Goal: Task Accomplishment & Management: Manage account settings

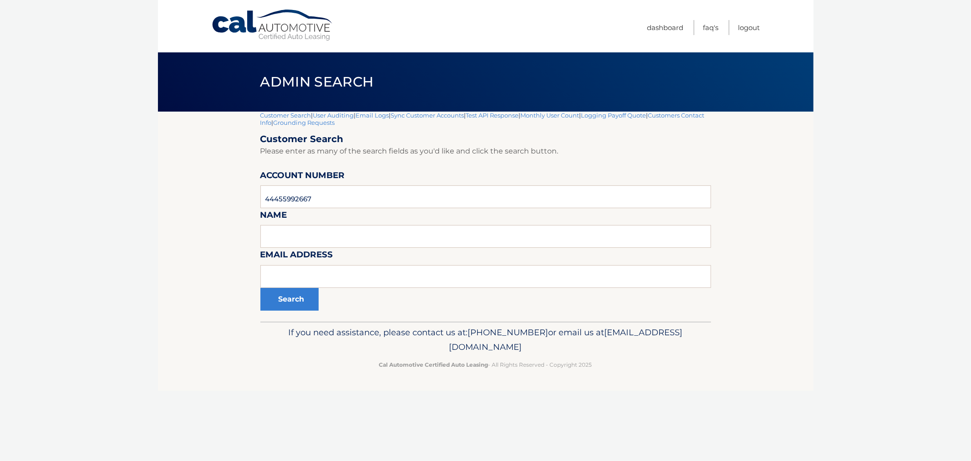
type input "44455992667"
click at [272, 320] on div "Customer Search | User Auditing | Email Logs | Sync Customer Accounts | Test AP…" at bounding box center [485, 217] width 451 height 210
click at [277, 311] on div "Customer Search | User Auditing | Email Logs | Sync Customer Accounts | Test AP…" at bounding box center [485, 217] width 451 height 210
click at [287, 301] on button "Search" at bounding box center [289, 299] width 58 height 23
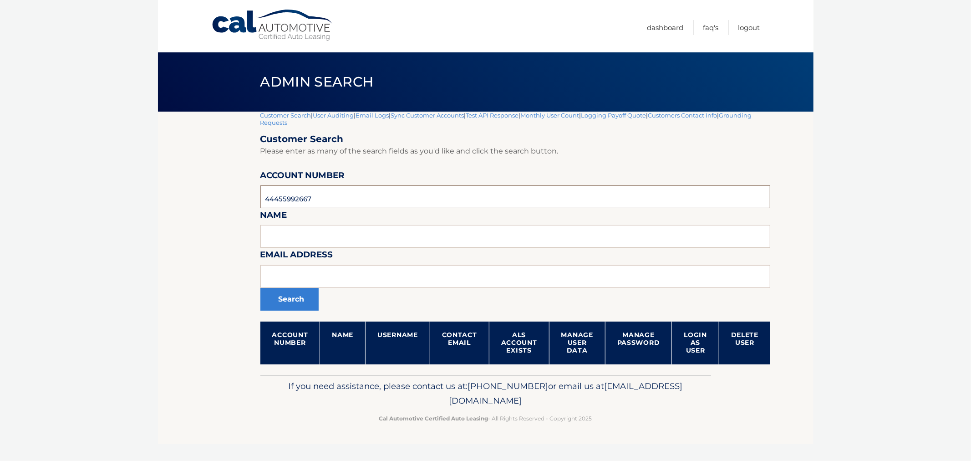
drag, startPoint x: 321, startPoint y: 207, endPoint x: 258, endPoint y: 193, distance: 64.3
click at [306, 203] on input "44455992667" at bounding box center [515, 196] width 510 height 23
click at [266, 199] on input "44455992667" at bounding box center [515, 196] width 510 height 23
type input "44455992667"
click at [260, 288] on button "Search" at bounding box center [289, 299] width 58 height 23
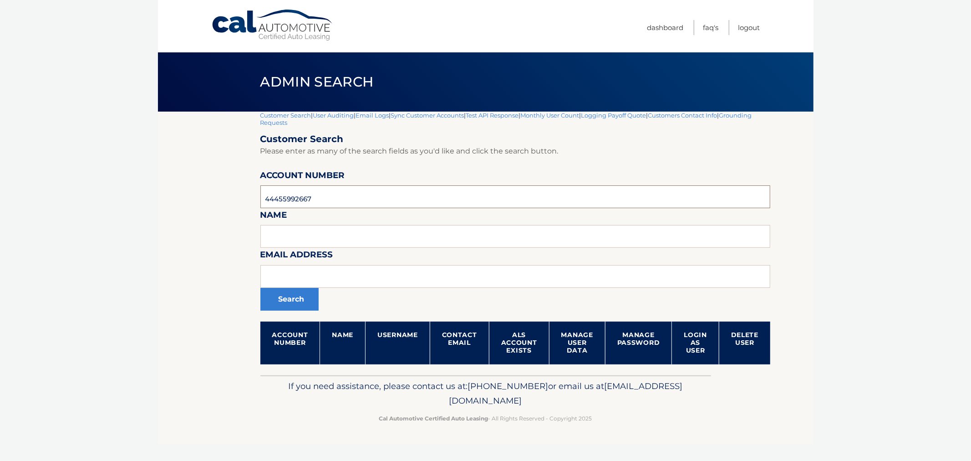
drag, startPoint x: 301, startPoint y: 194, endPoint x: 237, endPoint y: 262, distance: 93.4
click at [180, 200] on section "Customer Search | User Auditing | Email Logs | Sync Customer Accounts | Test AP…" at bounding box center [486, 244] width 656 height 264
click at [317, 274] on input "text" at bounding box center [515, 276] width 510 height 23
paste input "[EMAIL_ADDRESS][DOMAIN_NAME]"
type input "[EMAIL_ADDRESS][DOMAIN_NAME]"
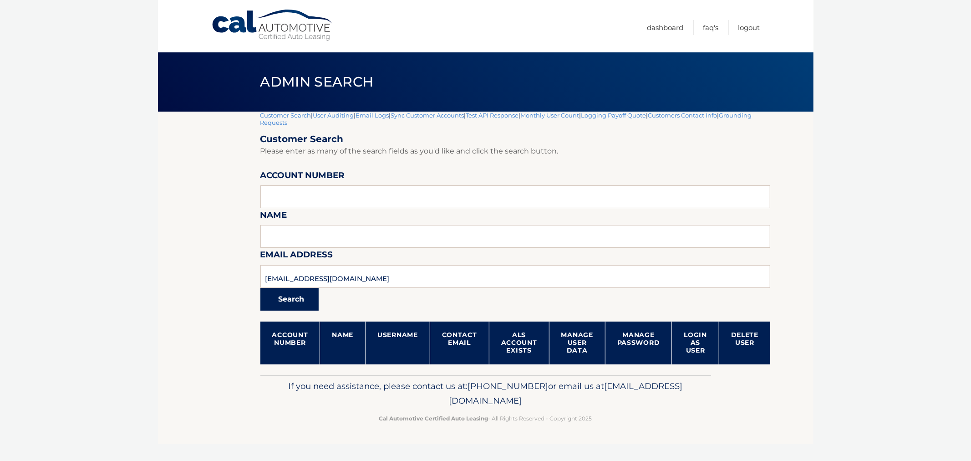
click at [288, 301] on button "Search" at bounding box center [289, 299] width 58 height 23
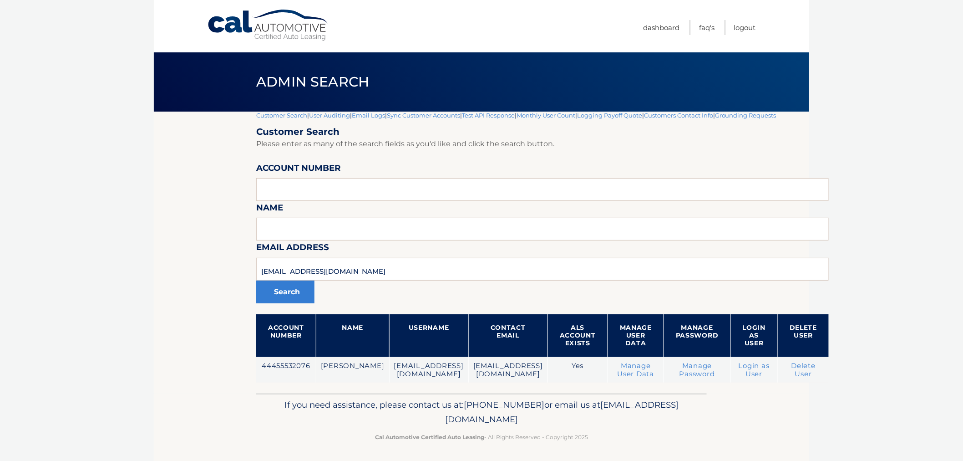
drag, startPoint x: 723, startPoint y: 440, endPoint x: 329, endPoint y: 402, distance: 396.2
click at [337, 402] on footer "If you need assistance, please contact us at: [PHONE_NUMBER] or email us at [EM…" at bounding box center [482, 427] width 656 height 69
click at [329, 402] on p "If you need assistance, please contact us at: [PHONE_NUMBER] or email us at [EM…" at bounding box center [481, 411] width 439 height 29
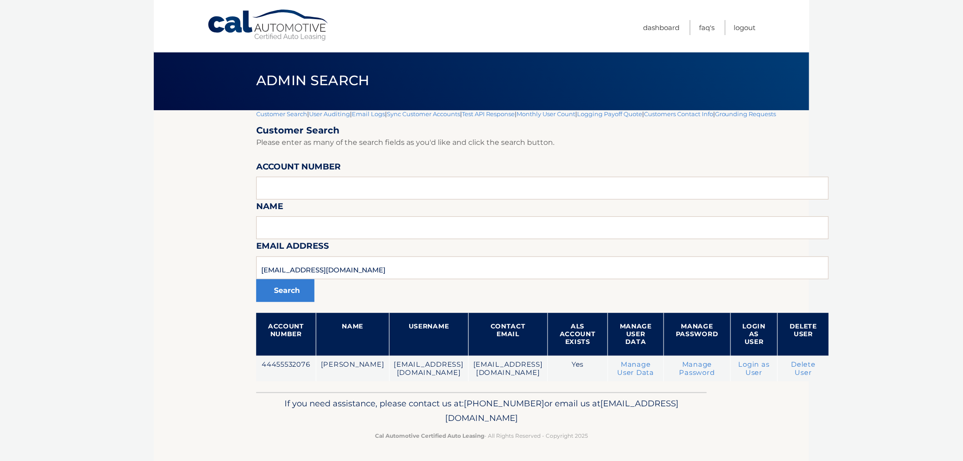
drag, startPoint x: 317, startPoint y: 404, endPoint x: 662, endPoint y: 481, distance: 353.6
click at [662, 459] on html "Cal Automotive Menu Dashboard FAQ's Logout" at bounding box center [481, 229] width 963 height 461
click at [627, 444] on footer "If you need assistance, please contact us at: [PHONE_NUMBER] or email us at [EM…" at bounding box center [482, 426] width 656 height 69
click at [620, 444] on footer "If you need assistance, please contact us at: [PHONE_NUMBER] or email us at [EM…" at bounding box center [482, 426] width 656 height 69
drag, startPoint x: 638, startPoint y: 440, endPoint x: 626, endPoint y: 438, distance: 12.1
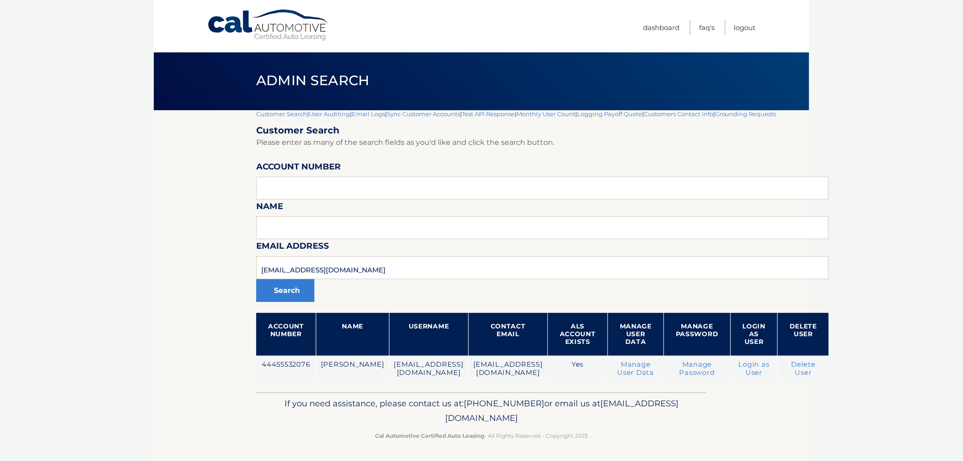
click at [635, 439] on div "If you need assistance, please contact us at: [PHONE_NUMBER] or email us at [EM…" at bounding box center [481, 417] width 451 height 51
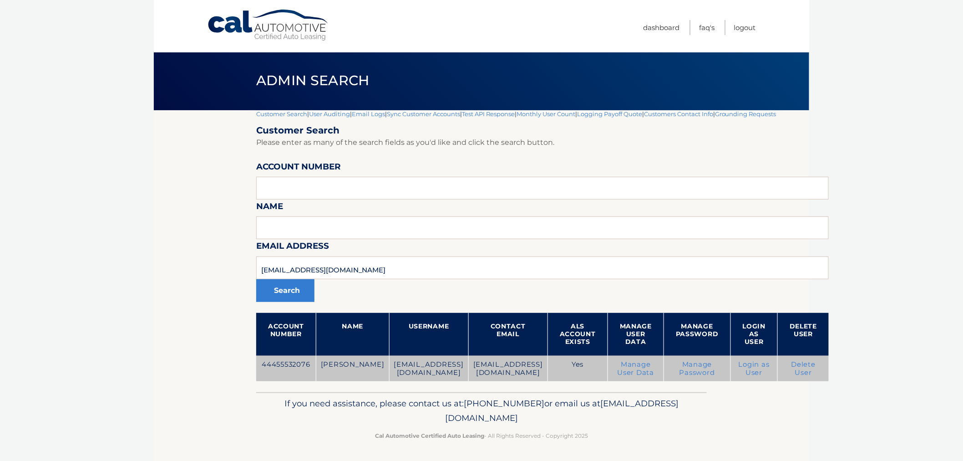
click at [288, 361] on td "44455532076" at bounding box center [286, 369] width 60 height 26
copy td "44455532076"
drag, startPoint x: 363, startPoint y: 386, endPoint x: 315, endPoint y: 369, distance: 51.4
click at [362, 385] on div "Customer Search | User Auditing | Email Logs | Sync Customer Accounts | Test AP…" at bounding box center [542, 251] width 573 height 282
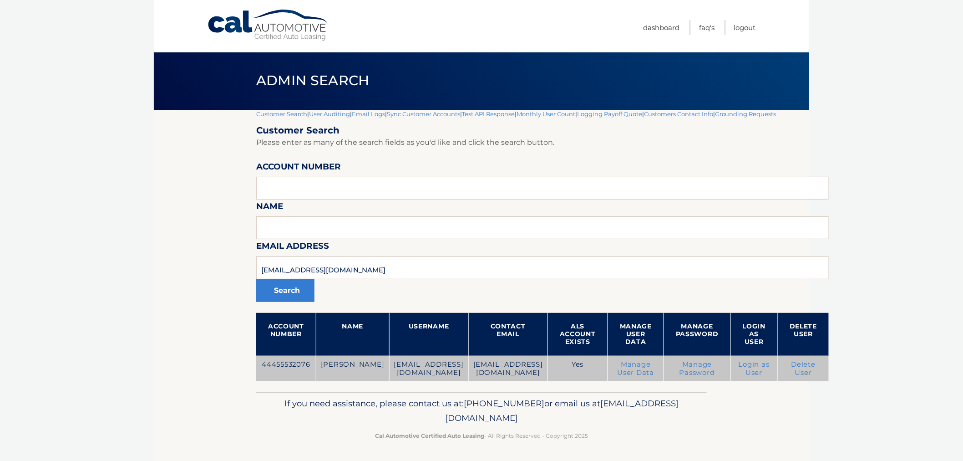
click at [288, 361] on td "44455532076" at bounding box center [286, 369] width 60 height 26
copy td "44455532076"
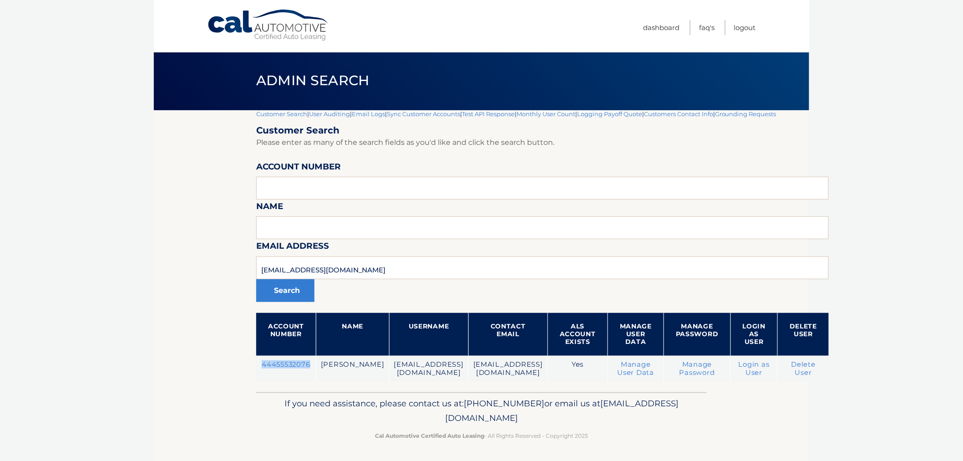
drag, startPoint x: 647, startPoint y: 427, endPoint x: 303, endPoint y: 397, distance: 345.6
click at [303, 397] on div "If you need assistance, please contact us at: 609-807-3200 or email us at Custo…" at bounding box center [481, 417] width 451 height 51
click at [314, 398] on p "If you need assistance, please contact us at: [PHONE_NUMBER] or email us at [EM…" at bounding box center [481, 410] width 439 height 29
drag, startPoint x: 119, startPoint y: 317, endPoint x: 220, endPoint y: 357, distance: 108.4
click at [122, 319] on body "Cal Automotive Menu Dashboard FAQ's Logout |" at bounding box center [481, 229] width 963 height 461
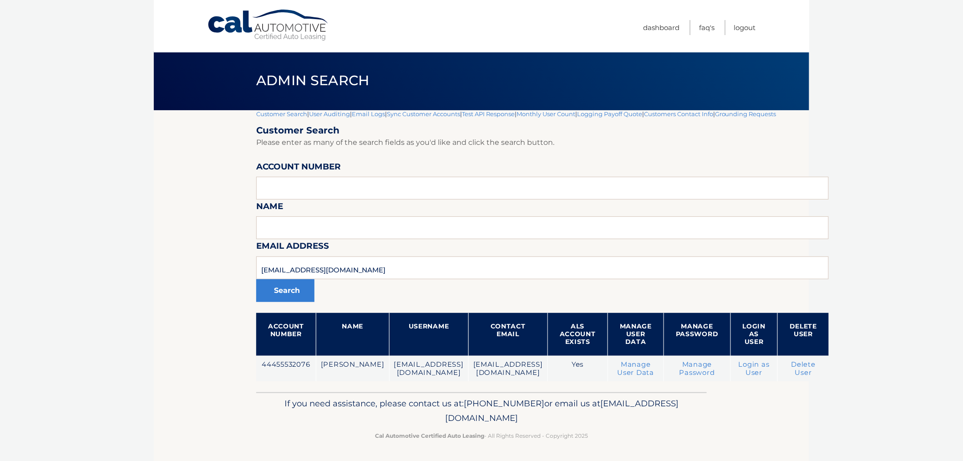
click at [658, 422] on p "If you need assistance, please contact us at: [PHONE_NUMBER] or email us at [EM…" at bounding box center [481, 410] width 439 height 29
drag, startPoint x: 654, startPoint y: 444, endPoint x: 295, endPoint y: 413, distance: 360.1
click at [301, 415] on footer "If you need assistance, please contact us at: 609-807-3200 or email us at Custo…" at bounding box center [482, 426] width 656 height 69
drag, startPoint x: 324, startPoint y: 397, endPoint x: 664, endPoint y: 435, distance: 342.2
click at [664, 435] on div "If you need assistance, please contact us at: 609-807-3200 or email us at Custo…" at bounding box center [481, 417] width 451 height 51
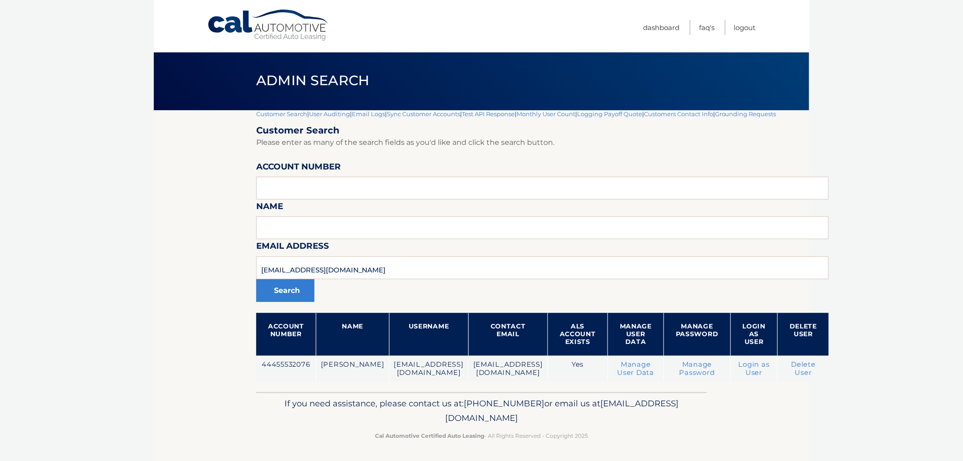
click at [664, 435] on p "Cal Automotive Certified Auto Leasing - All Rights Reserved - Copyright 2025" at bounding box center [481, 436] width 439 height 10
drag, startPoint x: 661, startPoint y: 436, endPoint x: 648, endPoint y: 436, distance: 12.7
click at [660, 436] on p "Cal Automotive Certified Auto Leasing - All Rights Reserved - Copyright 2025" at bounding box center [481, 436] width 439 height 10
click at [613, 448] on footer "If you need assistance, please contact us at: 609-807-3200 or email us at Custo…" at bounding box center [482, 426] width 656 height 69
drag, startPoint x: 622, startPoint y: 444, endPoint x: 279, endPoint y: 395, distance: 345.9
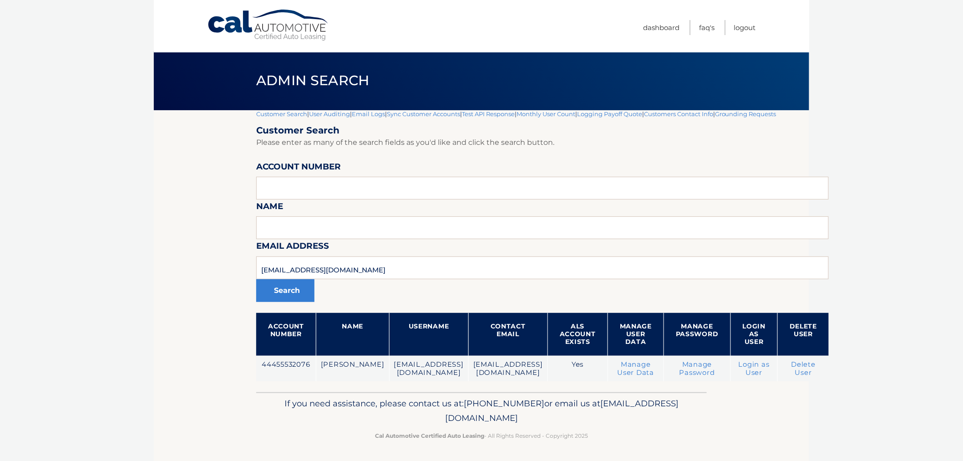
click at [275, 397] on footer "If you need assistance, please contact us at: 609-807-3200 or email us at Custo…" at bounding box center [482, 426] width 656 height 69
drag, startPoint x: 299, startPoint y: 389, endPoint x: 210, endPoint y: 188, distance: 219.5
click at [289, 380] on div "Customer Search | User Auditing | Email Logs | Sync Customer Accounts | Test AP…" at bounding box center [542, 251] width 573 height 282
drag, startPoint x: 210, startPoint y: 59, endPoint x: 700, endPoint y: 462, distance: 634.1
click at [700, 459] on html "Cal Automotive Menu Dashboard FAQ's Logout" at bounding box center [481, 229] width 963 height 461
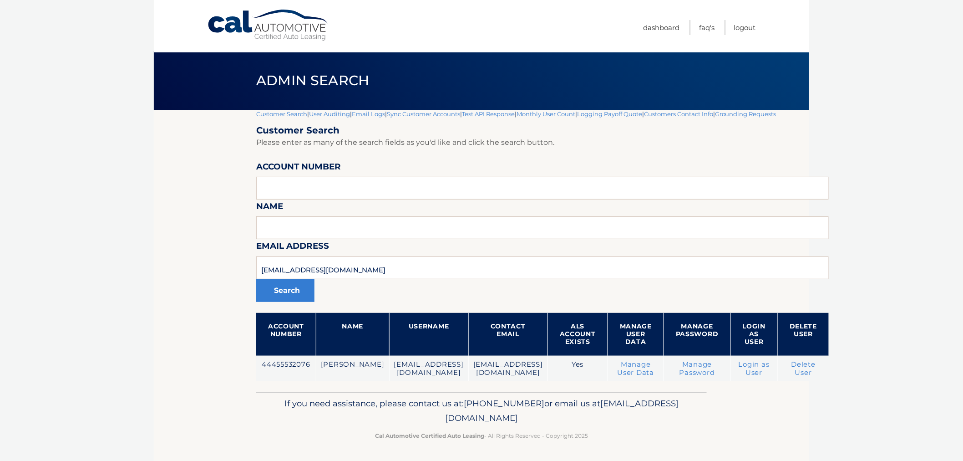
drag, startPoint x: 661, startPoint y: 448, endPoint x: 640, endPoint y: 436, distance: 24.3
click at [659, 447] on footer "If you need assistance, please contact us at: 609-807-3200 or email us at Custo…" at bounding box center [482, 426] width 656 height 69
click at [639, 435] on p "Cal Automotive Certified Auto Leasing - All Rights Reserved - Copyright 2025" at bounding box center [481, 436] width 439 height 10
click at [816, 424] on body "Cal Automotive Menu Dashboard FAQ's Logout |" at bounding box center [481, 229] width 963 height 461
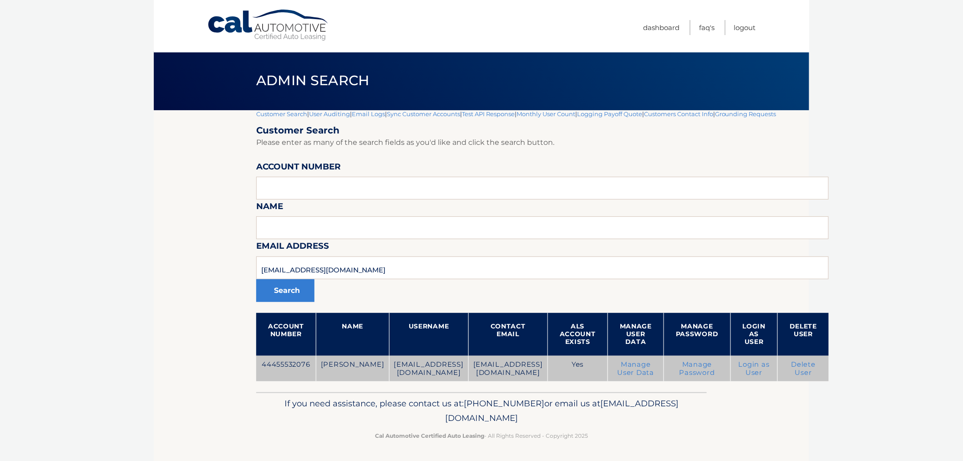
click at [816, 364] on link "Delete User" at bounding box center [804, 368] width 25 height 16
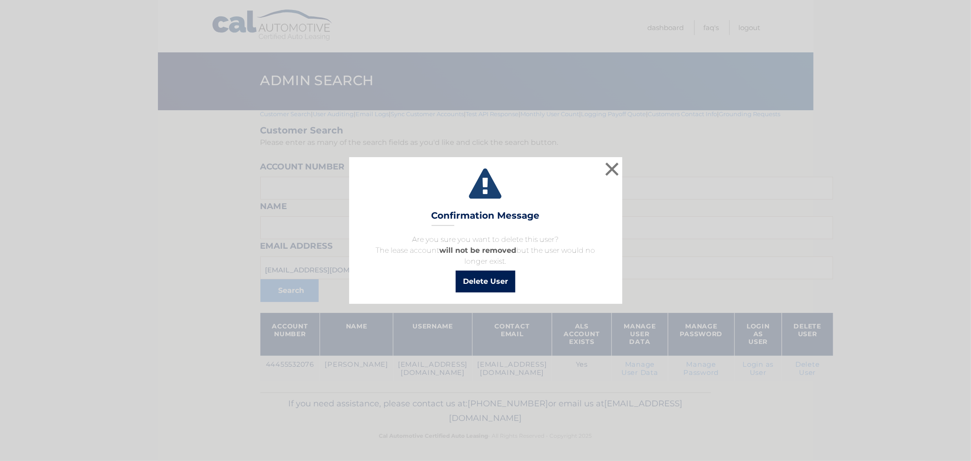
click at [500, 279] on button "Delete User" at bounding box center [486, 281] width 60 height 22
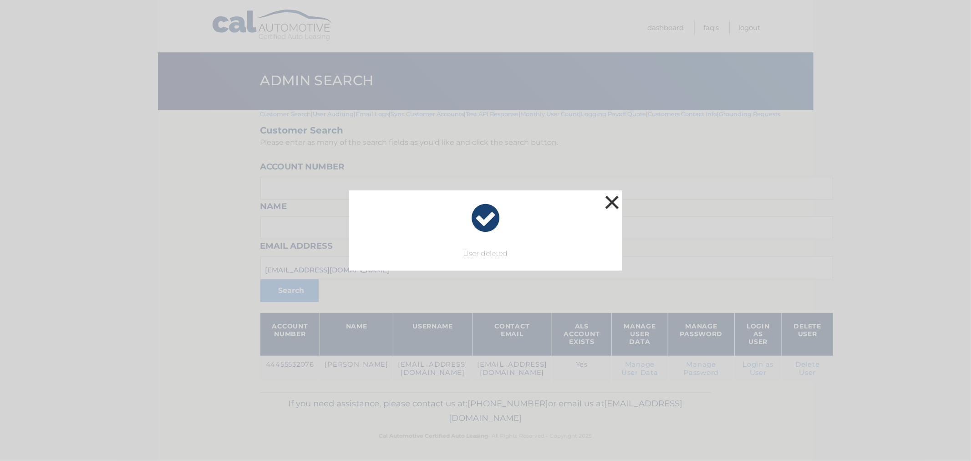
click at [615, 211] on button "×" at bounding box center [612, 202] width 18 height 18
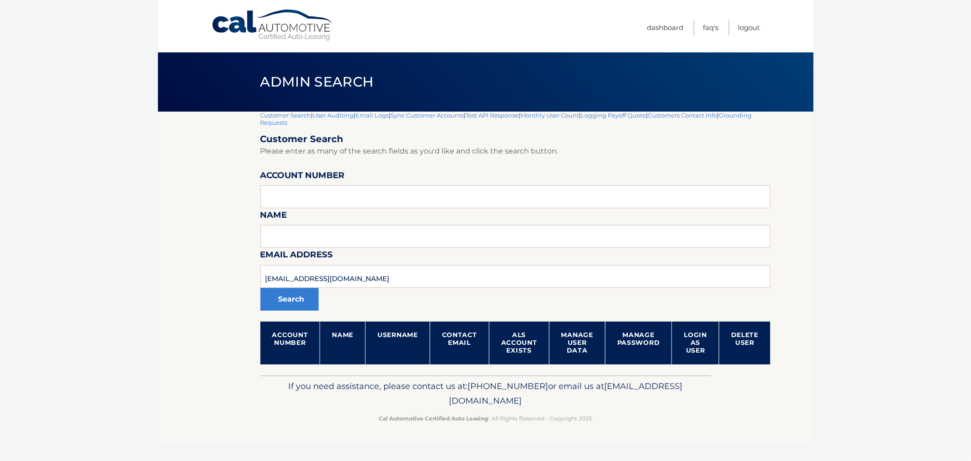
click at [284, 115] on link "Customer Search" at bounding box center [285, 115] width 51 height 7
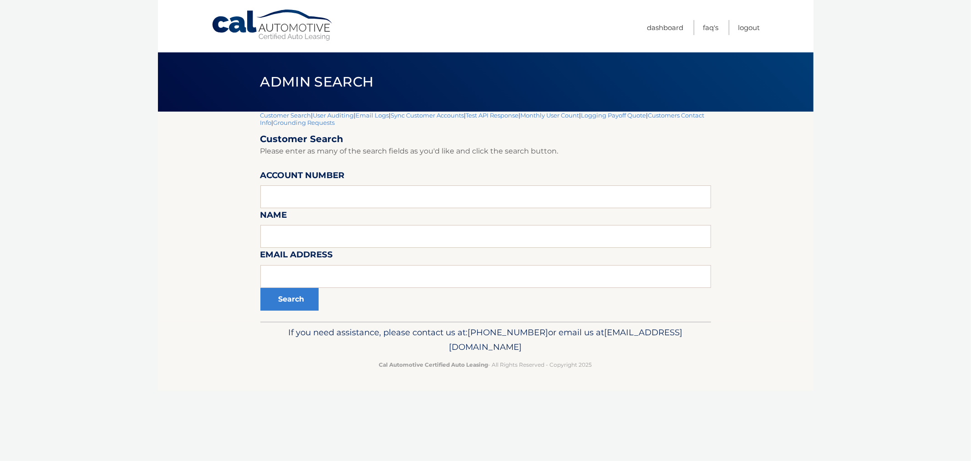
drag, startPoint x: 715, startPoint y: 433, endPoint x: 245, endPoint y: 81, distance: 587.8
click at [245, 82] on div "Cal Automotive Menu Dashboard FAQ's Logout |" at bounding box center [486, 230] width 656 height 461
click at [245, 81] on div "Admin Search" at bounding box center [486, 81] width 656 height 59
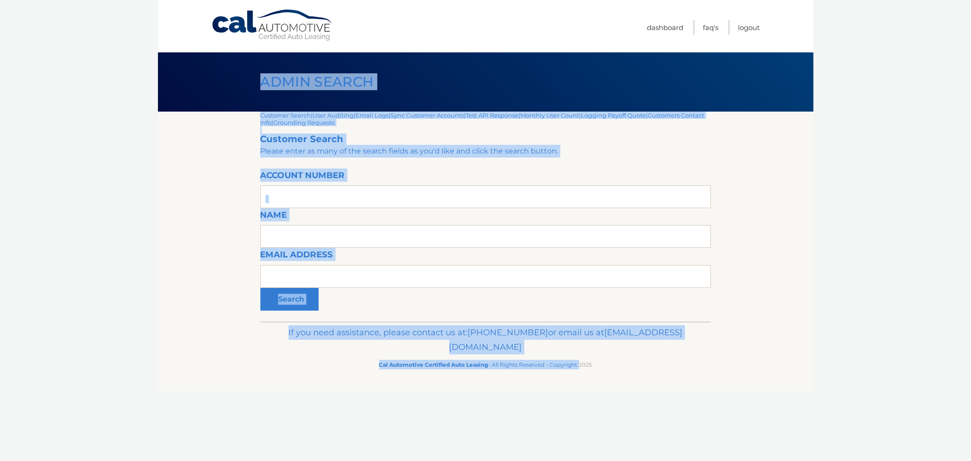
drag, startPoint x: 245, startPoint y: 81, endPoint x: 591, endPoint y: 352, distance: 439.2
click at [578, 353] on div "Cal Automotive Menu Dashboard FAQ's Logout |" at bounding box center [486, 230] width 656 height 461
click at [643, 353] on p "If you need assistance, please contact us at: [PHONE_NUMBER] or email us at [EM…" at bounding box center [485, 339] width 439 height 29
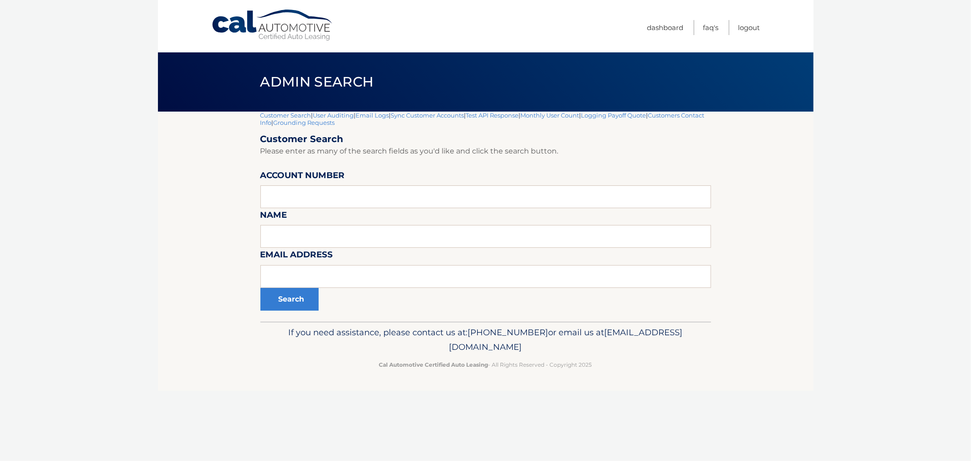
drag, startPoint x: 537, startPoint y: 326, endPoint x: 224, endPoint y: 94, distance: 390.3
click at [219, 94] on div "Cal Automotive Menu Dashboard FAQ's Logout |" at bounding box center [486, 230] width 656 height 461
click at [224, 94] on div "Admin Search" at bounding box center [486, 81] width 656 height 59
click at [415, 290] on div "Search" at bounding box center [485, 299] width 451 height 23
click at [411, 282] on input "text" at bounding box center [485, 276] width 451 height 23
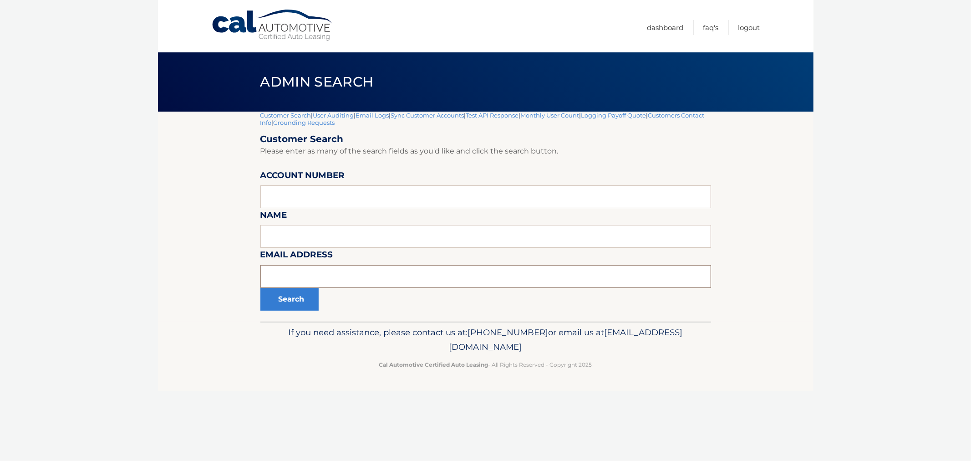
paste input "[EMAIL_ADDRESS][DOMAIN_NAME]"
type input "benjamincohen@aol.com"
click at [309, 313] on div "Customer Search | User Auditing | Email Logs | Sync Customer Accounts | Test AP…" at bounding box center [485, 217] width 451 height 210
click at [302, 306] on button "Search" at bounding box center [289, 299] width 58 height 23
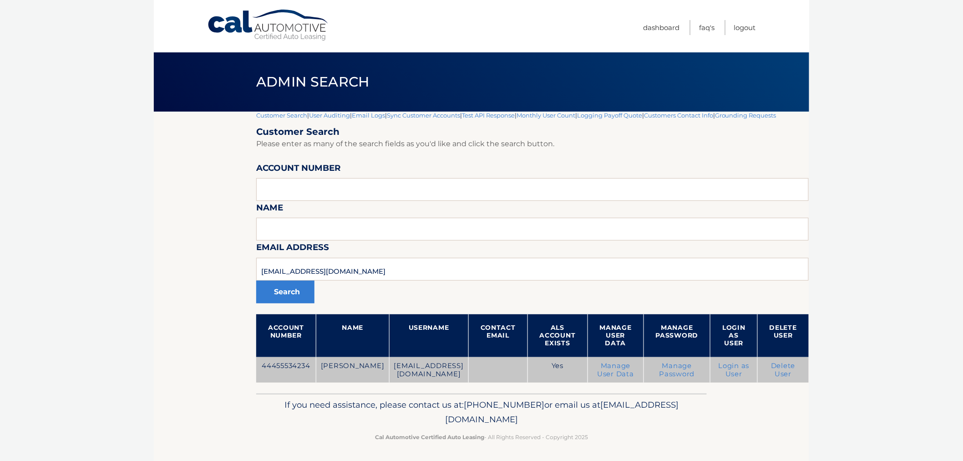
click at [293, 367] on td "44455534234" at bounding box center [286, 370] width 60 height 26
click at [284, 373] on td "44455534234" at bounding box center [286, 370] width 60 height 26
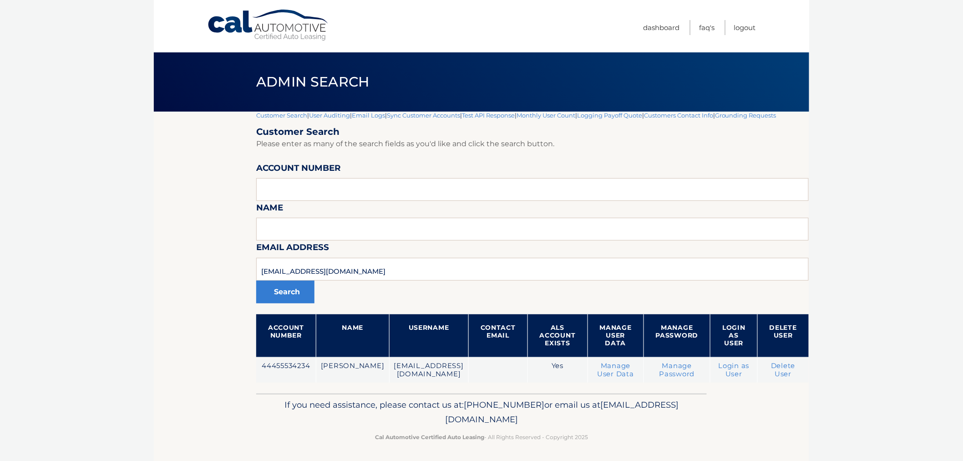
drag, startPoint x: 229, startPoint y: 359, endPoint x: 223, endPoint y: 359, distance: 5.9
click at [228, 359] on section "Customer Search | User Auditing | Email Logs | Sync Customer Accounts | Test AP…" at bounding box center [482, 253] width 656 height 282
click at [166, 317] on section "Customer Search | User Auditing | Email Logs | Sync Customer Accounts | Test AP…" at bounding box center [482, 253] width 656 height 282
